Goal: Task Accomplishment & Management: Manage account settings

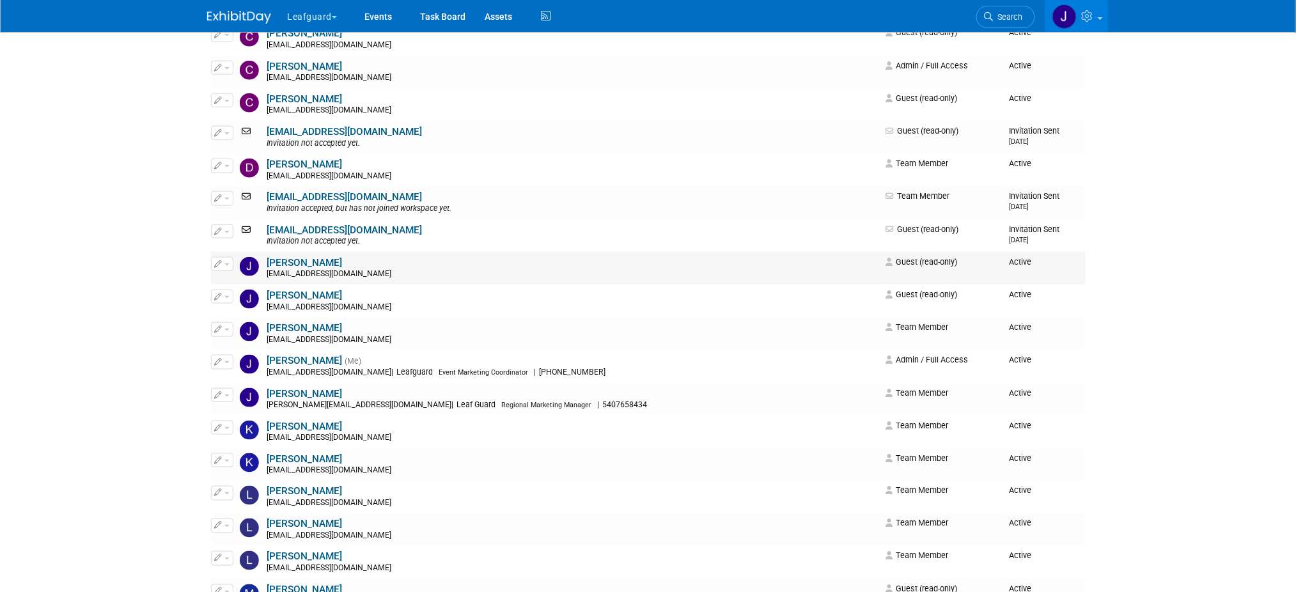
scroll to position [393, 0]
click at [300, 463] on link "[PERSON_NAME]" at bounding box center [304, 458] width 75 height 12
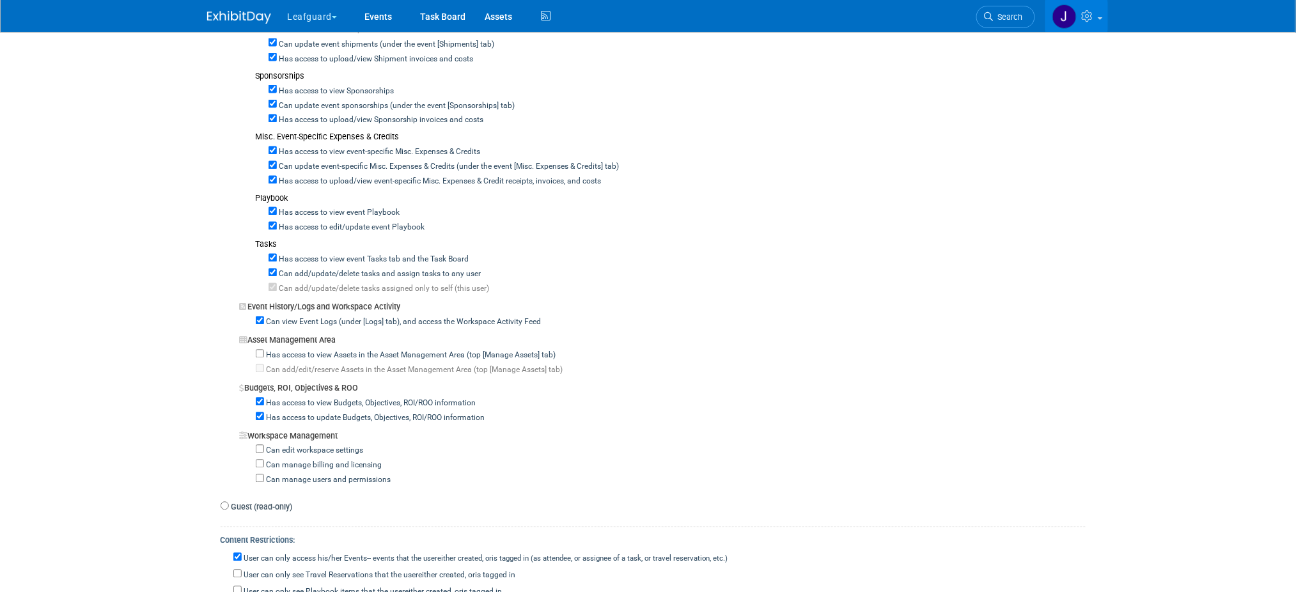
scroll to position [774, 0]
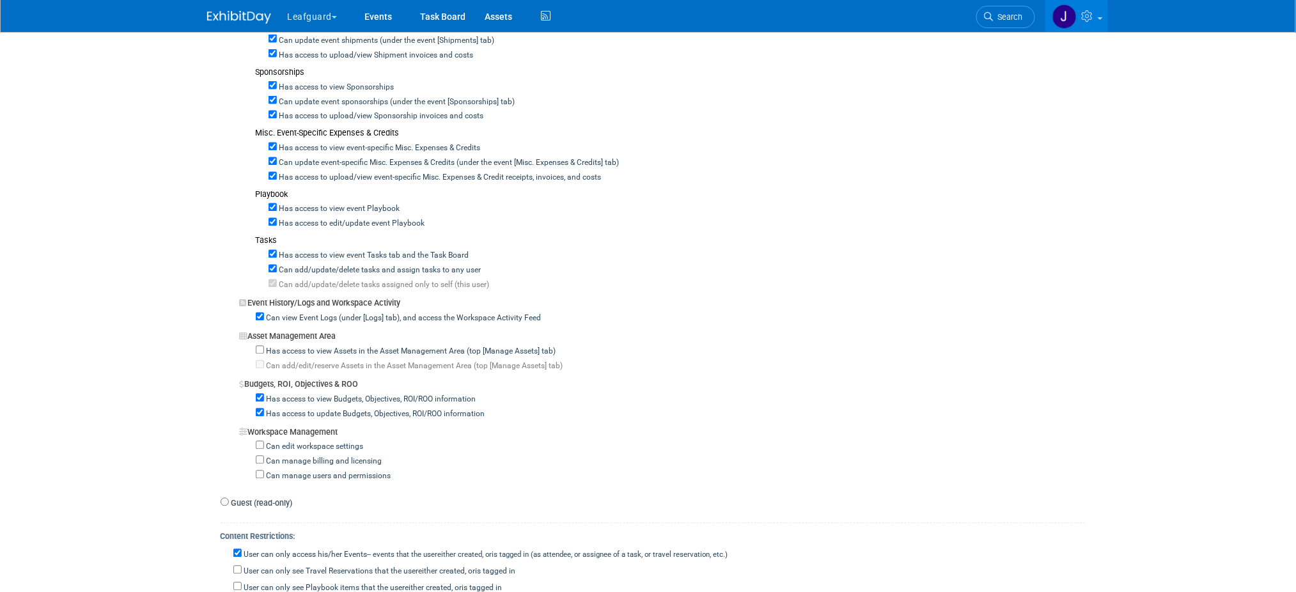
click at [283, 561] on div "User can only access his/her Events -- events that the user either created, or …" at bounding box center [659, 554] width 852 height 15
click at [302, 549] on div "User can only access his/her Events -- events that the user either created, or …" at bounding box center [659, 554] width 852 height 15
click at [303, 552] on label "User can only access his/her Events -- events that the user either created, or …" at bounding box center [485, 556] width 486 height 12
click at [242, 552] on input "User can only access his/her Events -- events that the user either created, or …" at bounding box center [237, 553] width 8 height 8
checkbox input "false"
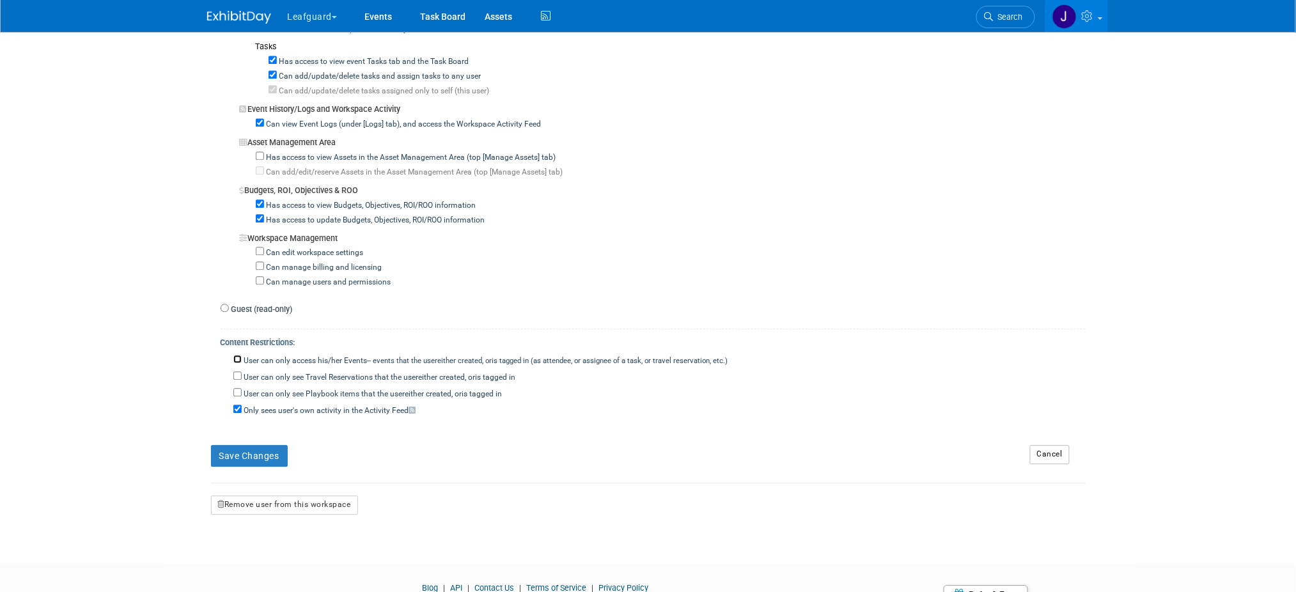
scroll to position [970, 0]
click at [268, 446] on button "Save Changes" at bounding box center [249, 454] width 77 height 22
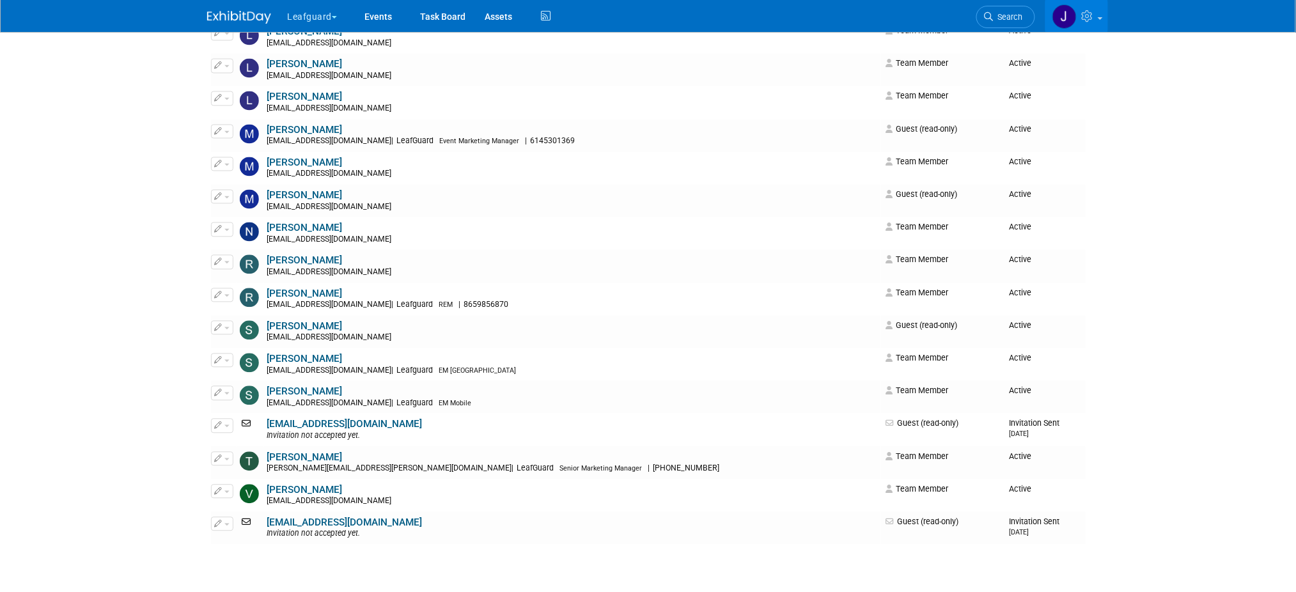
scroll to position [956, 0]
